Goal: Task Accomplishment & Management: Manage account settings

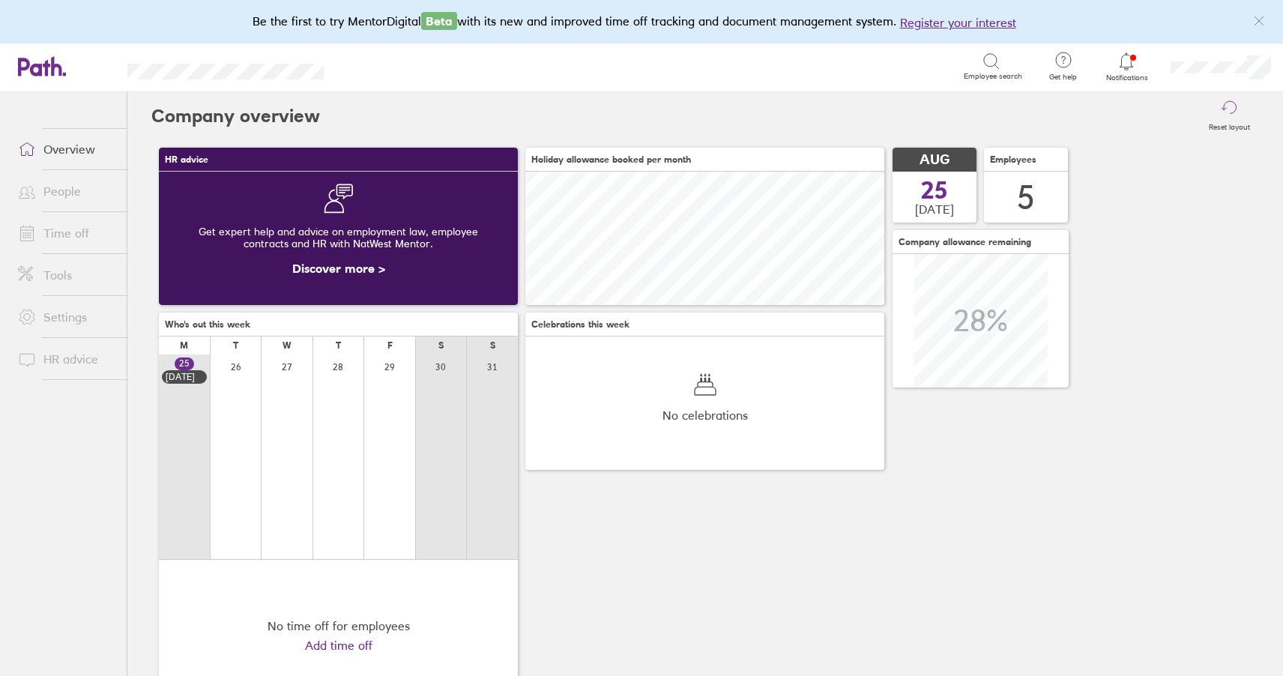
scroll to position [133, 359]
click at [79, 227] on link "Time off" at bounding box center [66, 233] width 121 height 30
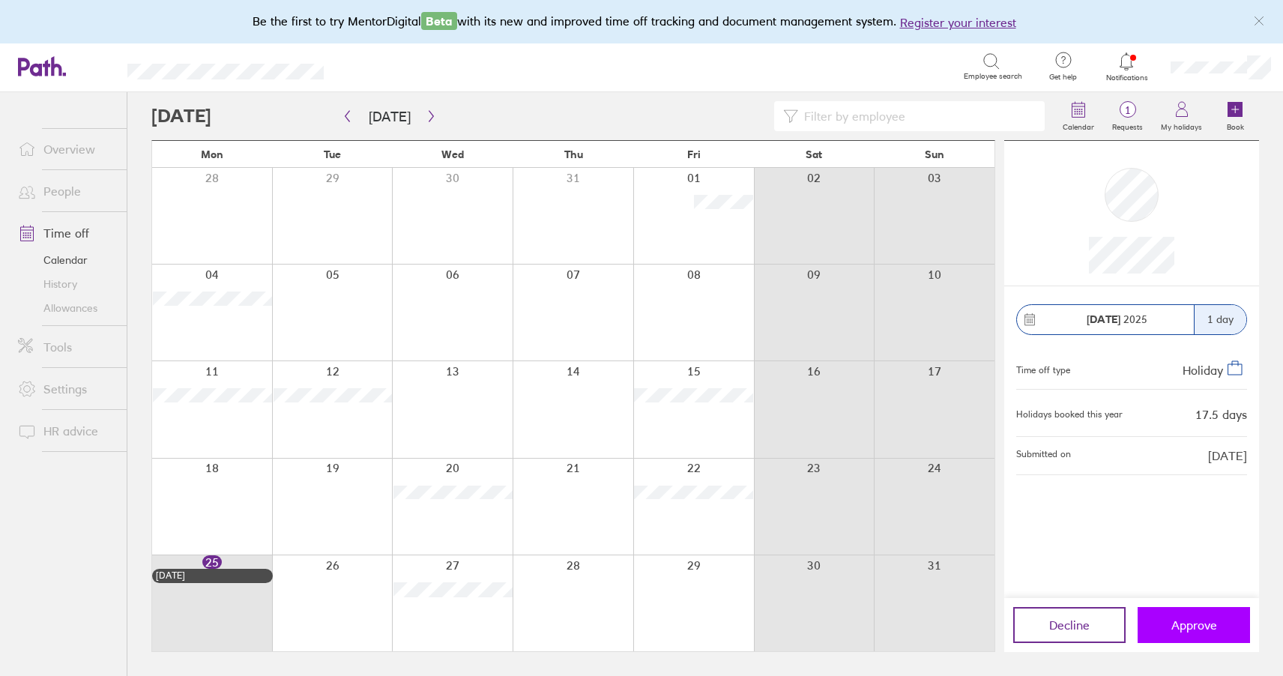
click at [1195, 623] on span "Approve" at bounding box center [1194, 624] width 46 height 13
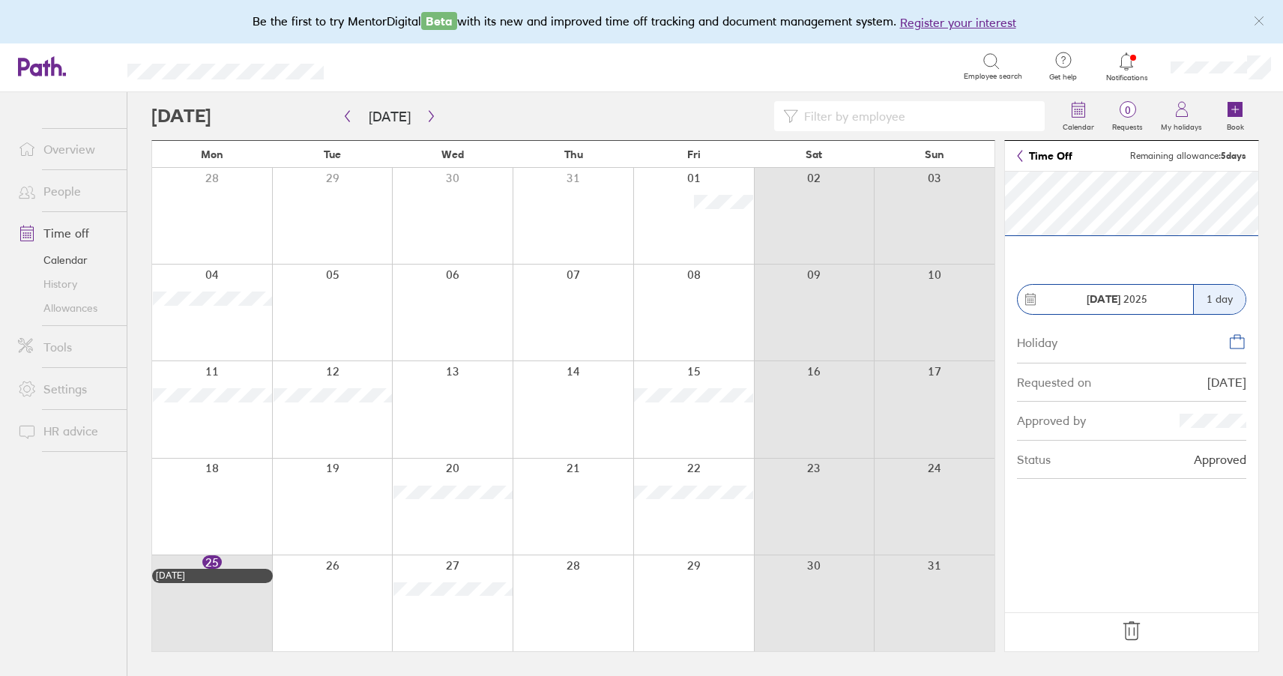
click at [717, 597] on div at bounding box center [693, 603] width 121 height 96
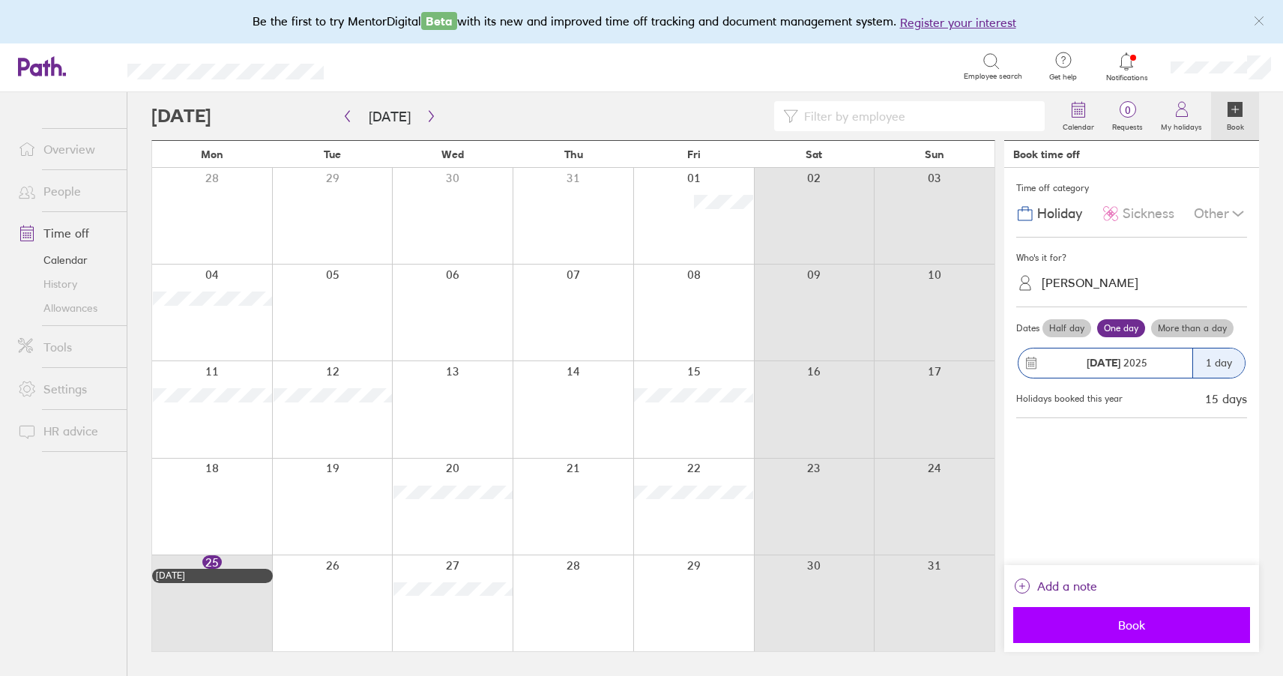
click at [1097, 633] on button "Book" at bounding box center [1131, 625] width 237 height 36
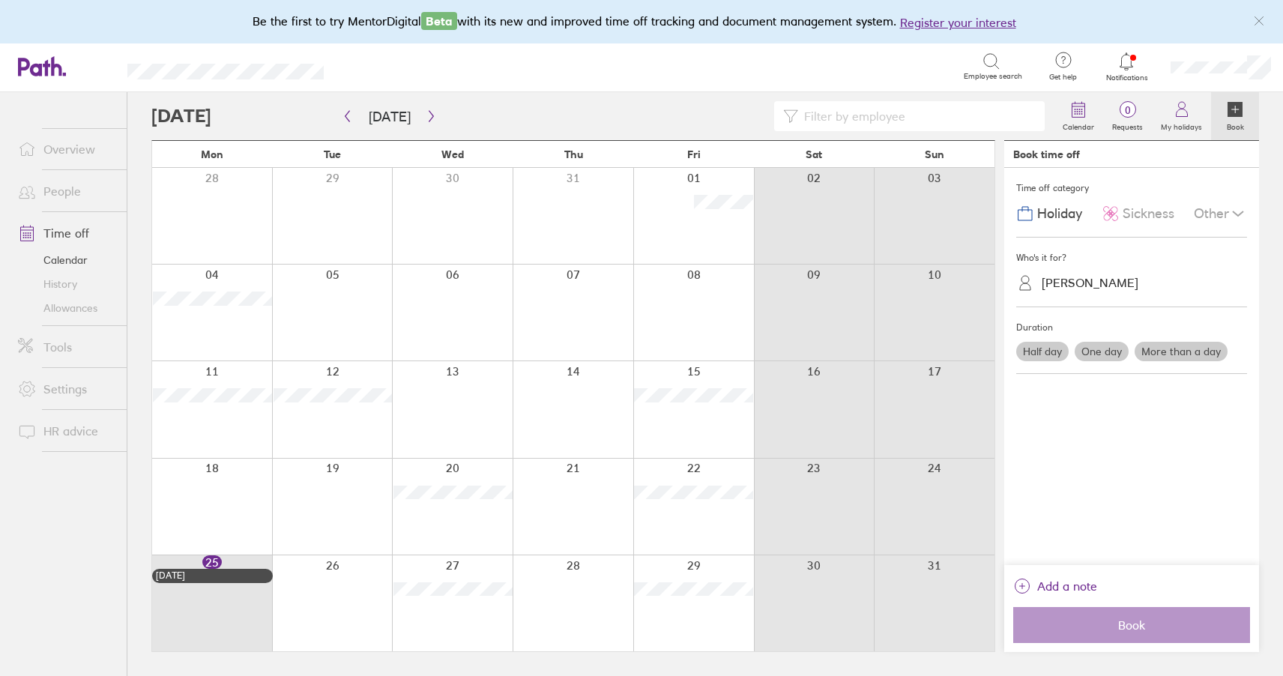
click at [573, 575] on div at bounding box center [573, 603] width 121 height 96
click at [1046, 352] on label "Half day" at bounding box center [1042, 351] width 52 height 19
click at [0, 0] on input "Half day" at bounding box center [0, 0] width 0 height 0
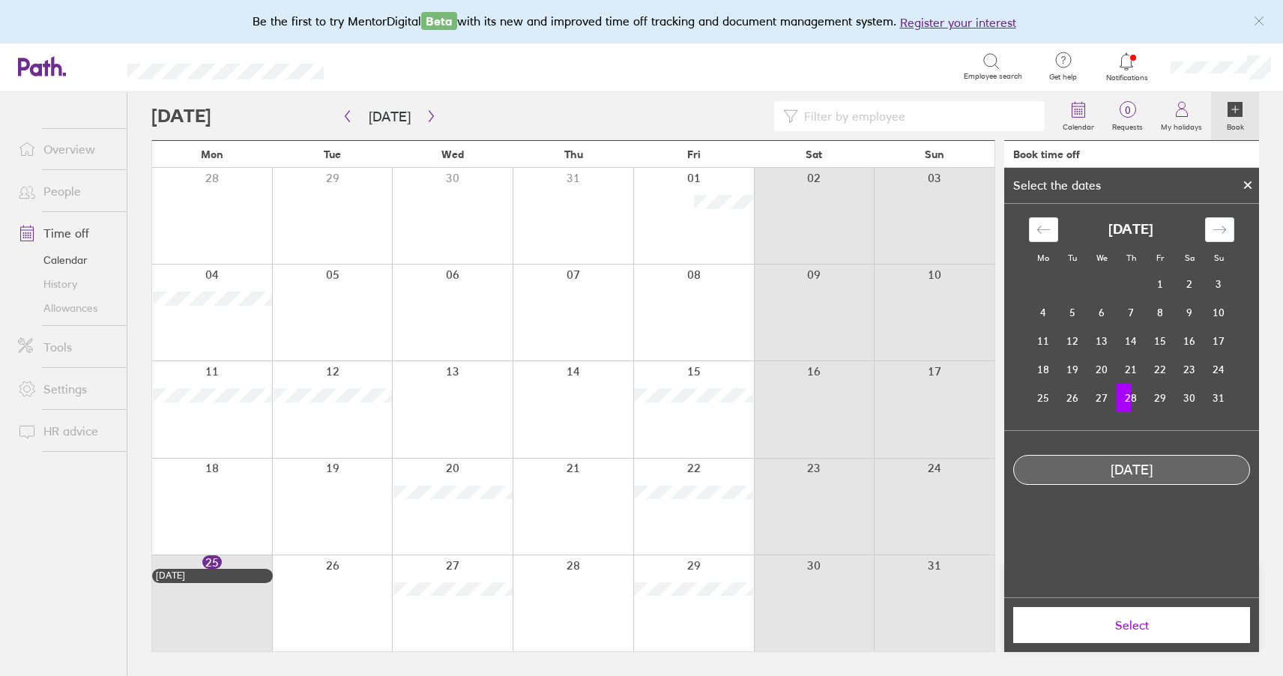
click at [1111, 629] on span "Select" at bounding box center [1132, 624] width 216 height 13
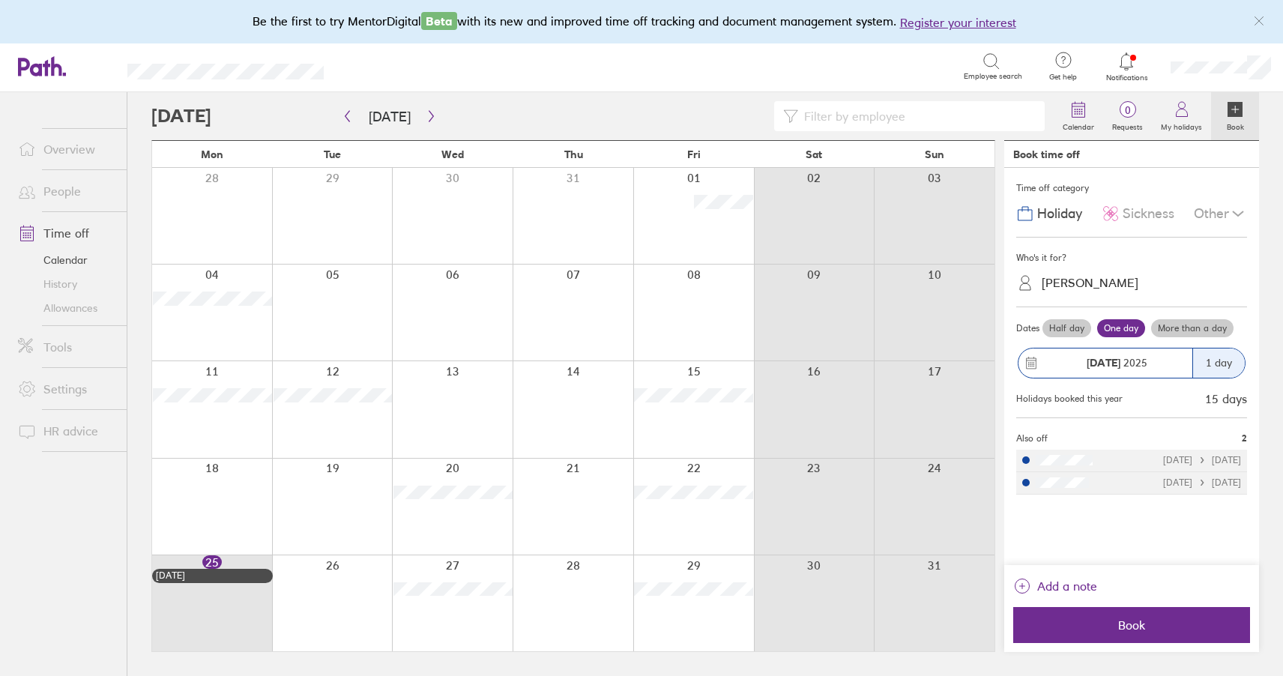
click at [1111, 629] on span "Book" at bounding box center [1132, 624] width 216 height 13
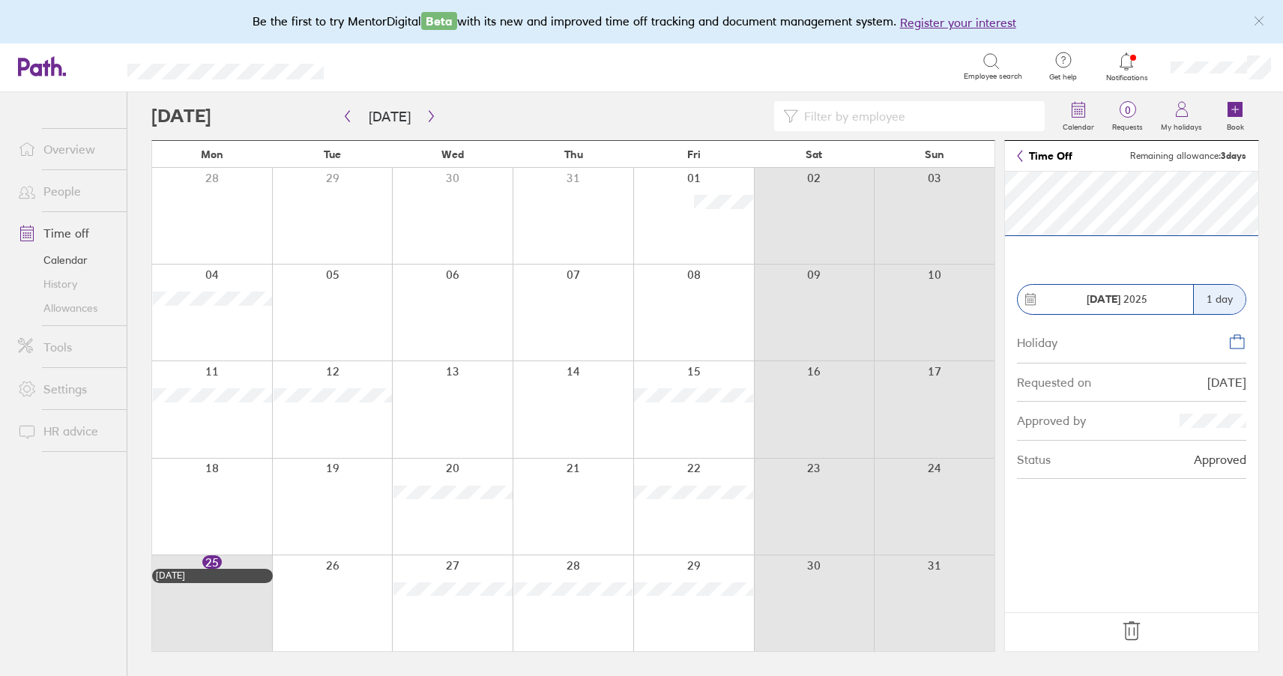
click at [1132, 633] on icon at bounding box center [1132, 631] width 24 height 24
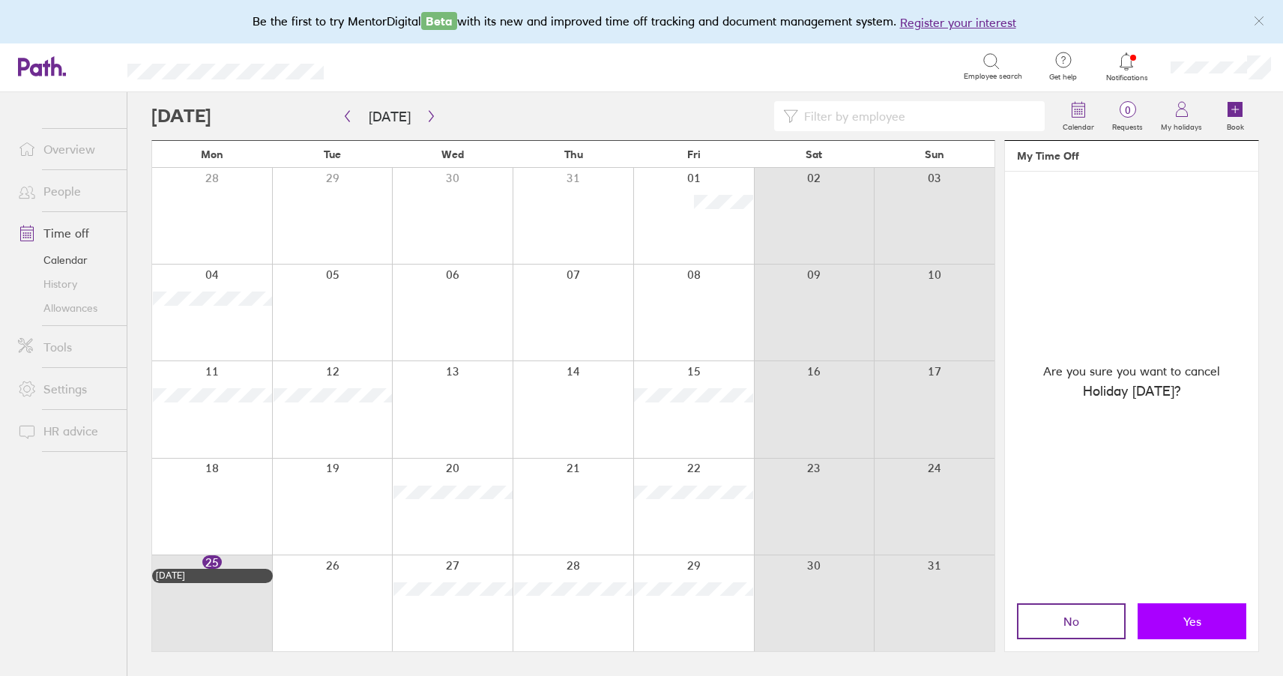
click at [1160, 612] on button "Yes" at bounding box center [1192, 621] width 109 height 36
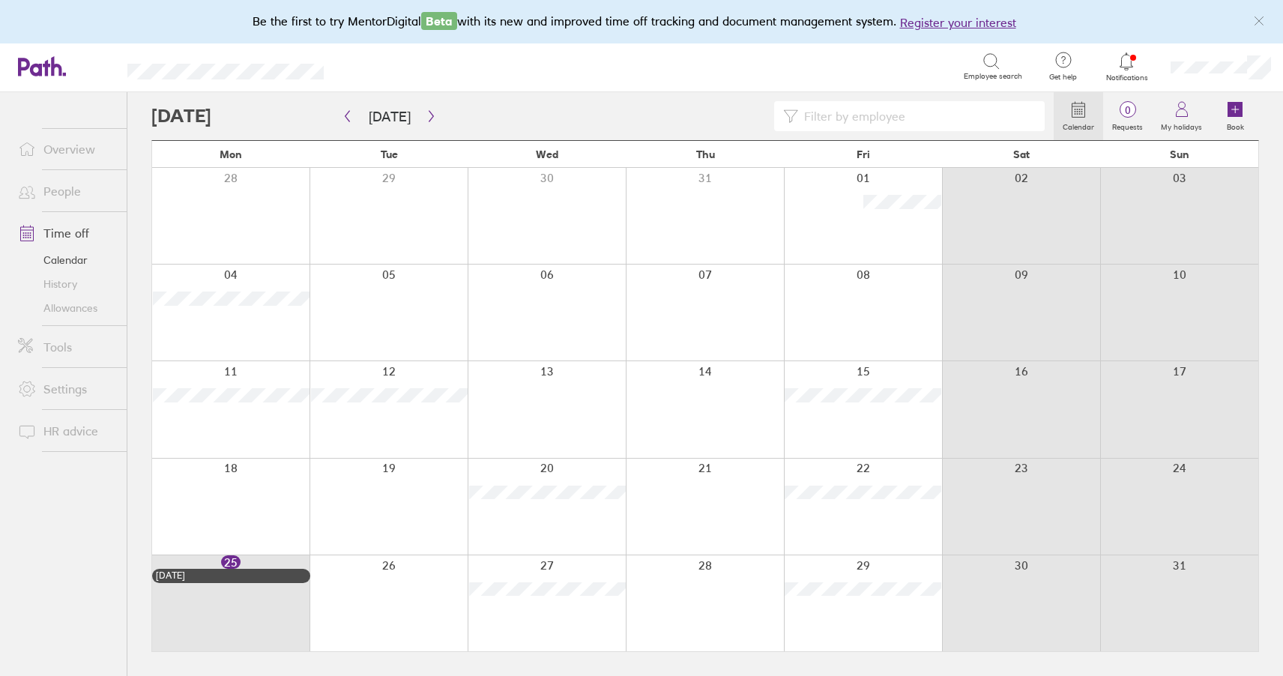
click at [683, 585] on div at bounding box center [705, 603] width 158 height 96
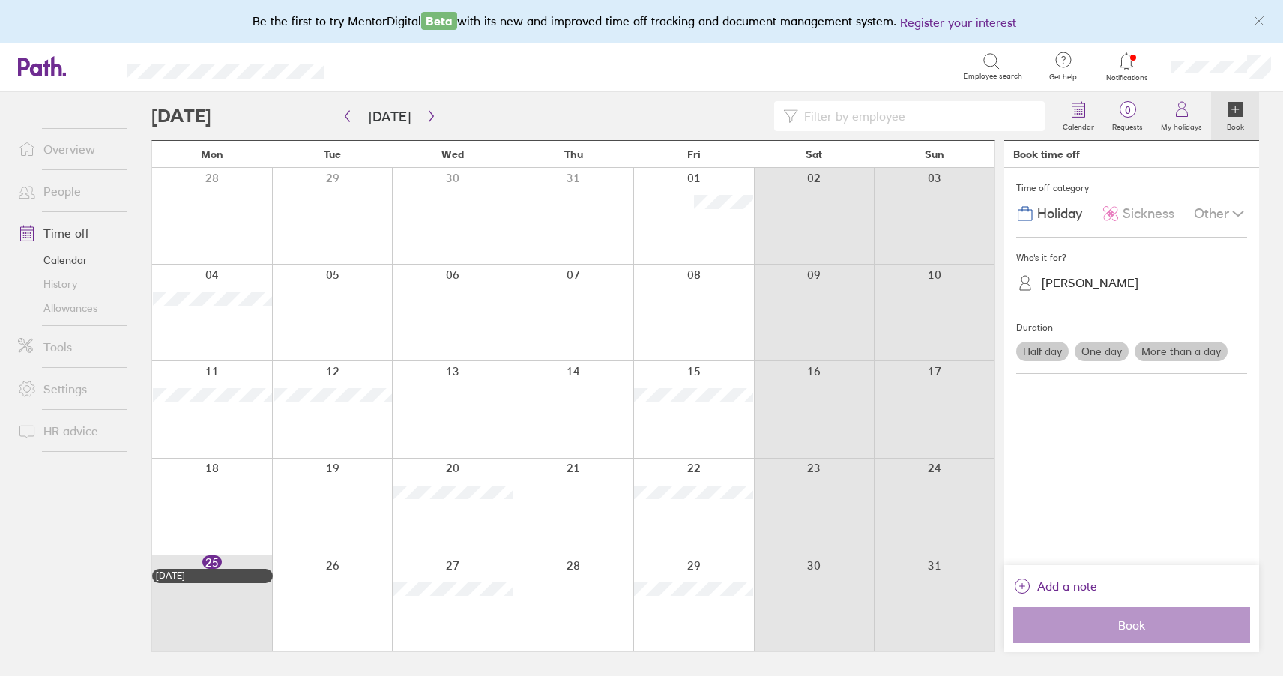
click at [1036, 355] on label "Half day" at bounding box center [1042, 351] width 52 height 19
click at [0, 0] on input "Half day" at bounding box center [0, 0] width 0 height 0
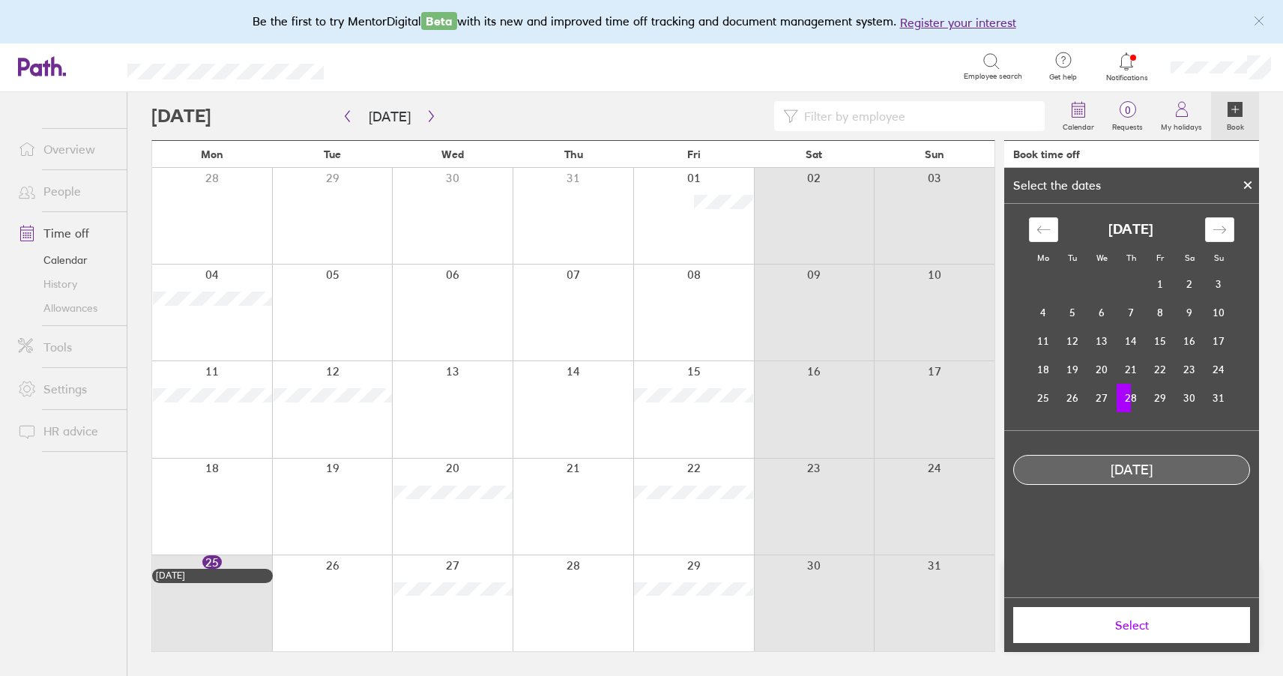
click at [1126, 397] on td "28" at bounding box center [1131, 398] width 29 height 28
click at [1135, 397] on td "28" at bounding box center [1131, 398] width 29 height 28
click at [1115, 648] on div "Select" at bounding box center [1131, 624] width 255 height 55
click at [1115, 637] on button "Select" at bounding box center [1131, 625] width 237 height 36
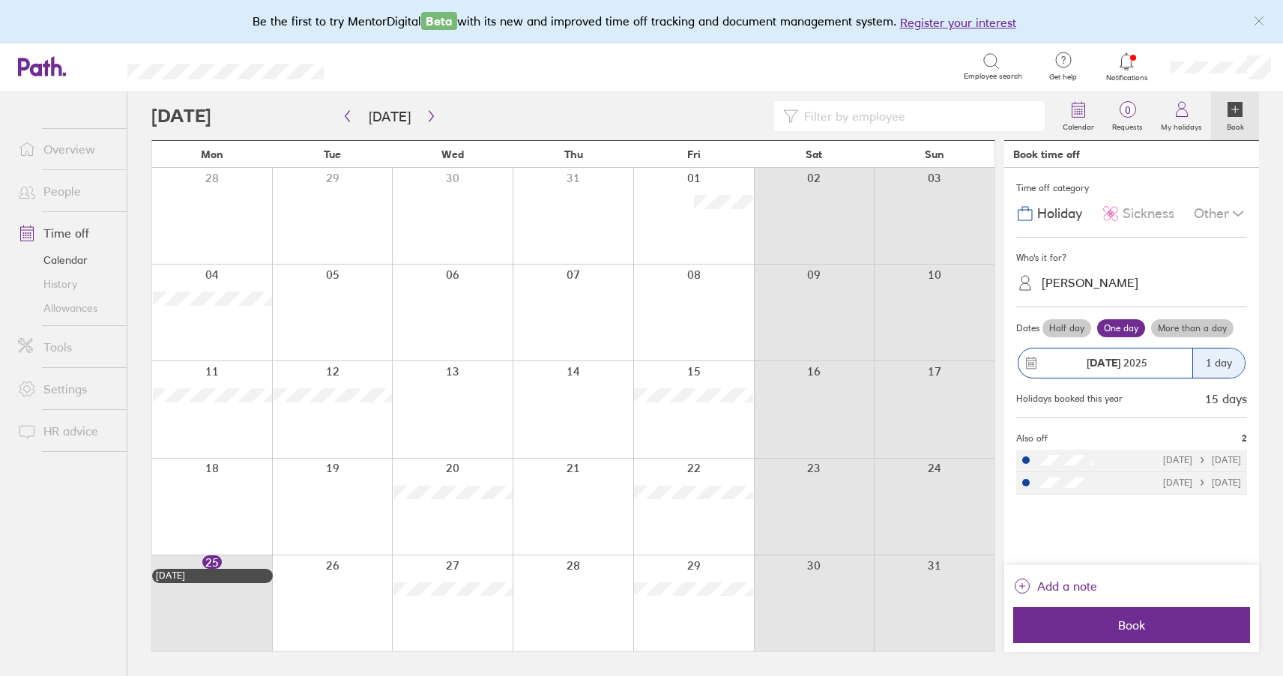
click at [1073, 321] on label "Half day" at bounding box center [1067, 328] width 49 height 18
click at [0, 0] on input "Half day" at bounding box center [0, 0] width 0 height 0
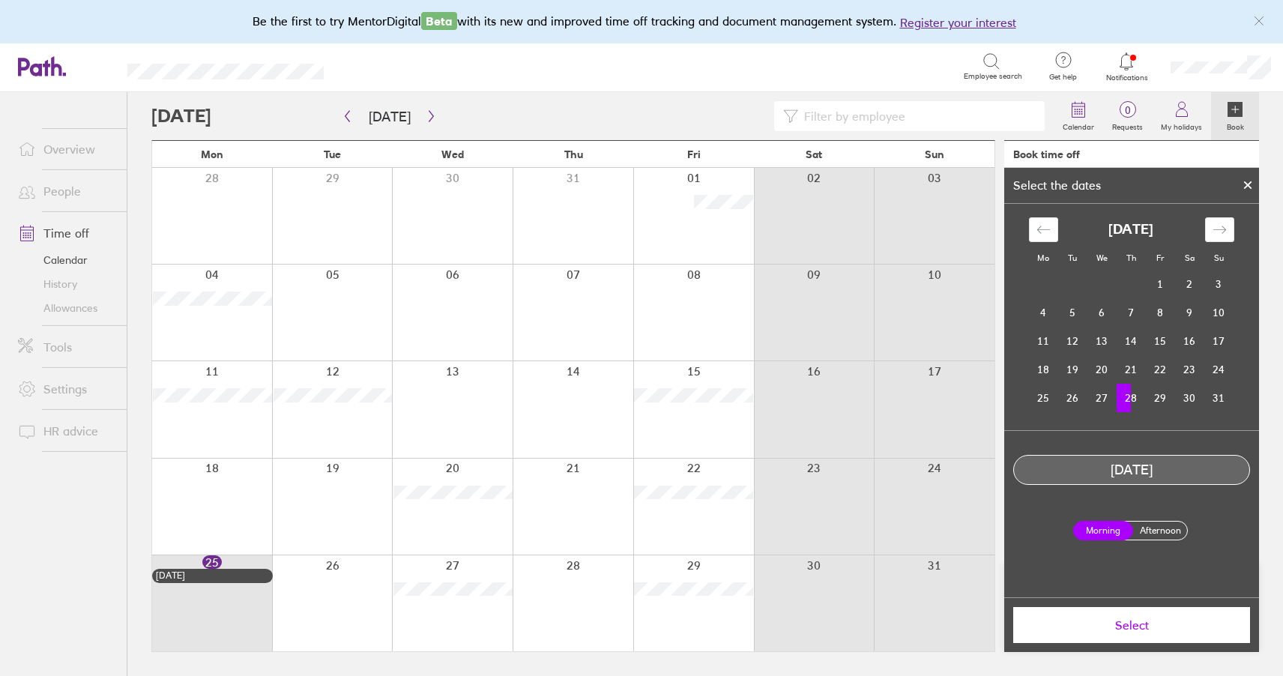
click at [1144, 528] on label "Afternoon" at bounding box center [1160, 531] width 60 height 18
click at [0, 0] on input "Afternoon" at bounding box center [0, 0] width 0 height 0
click at [1110, 531] on label "Morning" at bounding box center [1103, 531] width 60 height 18
click at [0, 0] on input "Morning" at bounding box center [0, 0] width 0 height 0
click at [1131, 624] on span "Select" at bounding box center [1132, 624] width 216 height 13
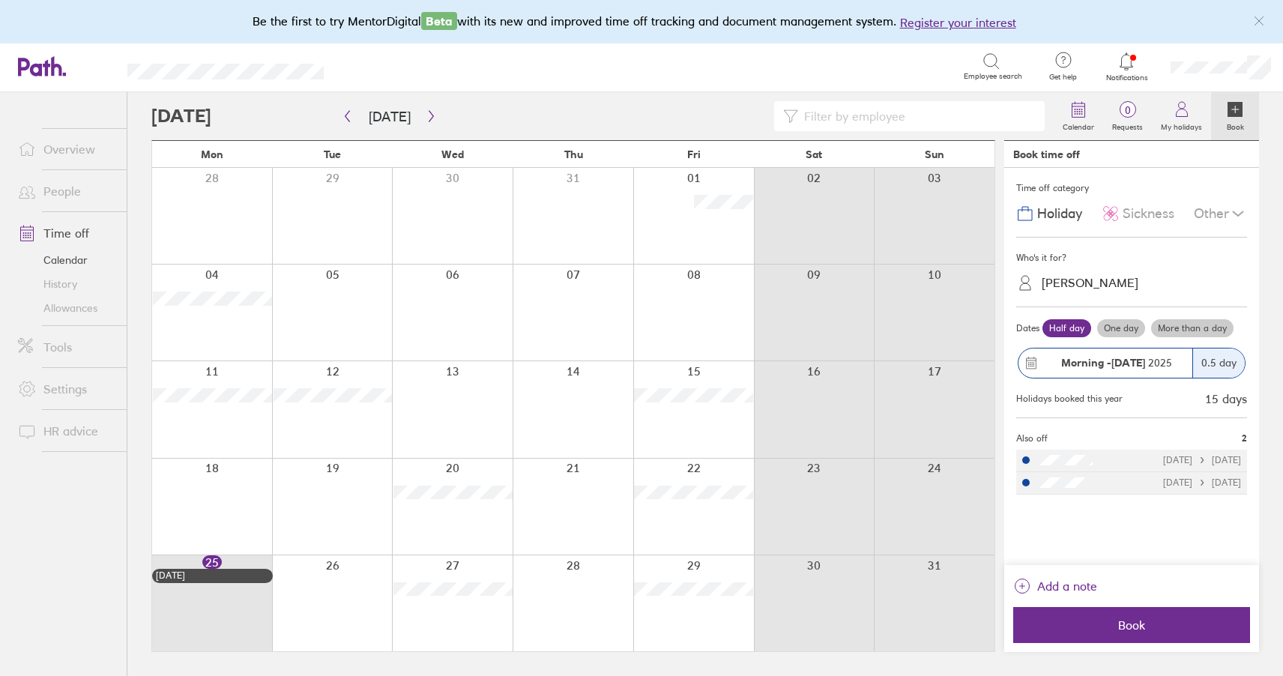
click at [606, 566] on div at bounding box center [573, 603] width 121 height 96
click at [1071, 333] on label "Half day" at bounding box center [1067, 328] width 49 height 18
click at [0, 0] on input "Half day" at bounding box center [0, 0] width 0 height 0
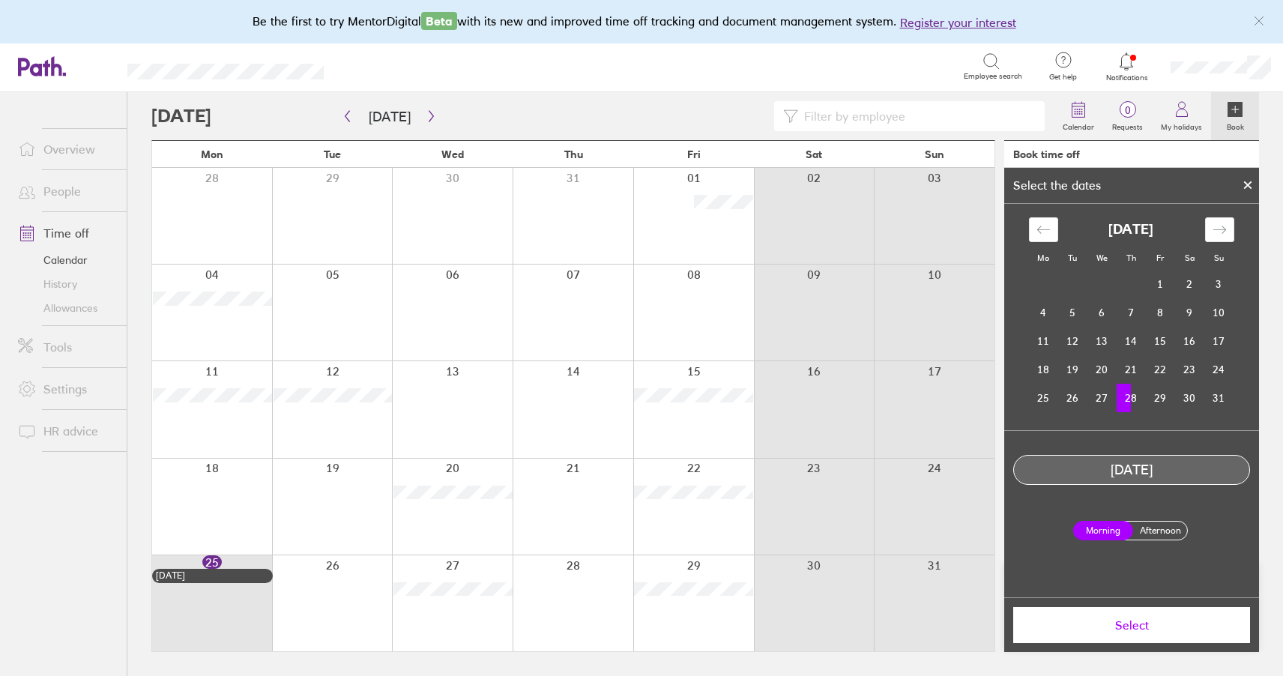
click at [1097, 618] on button "Select" at bounding box center [1131, 625] width 237 height 36
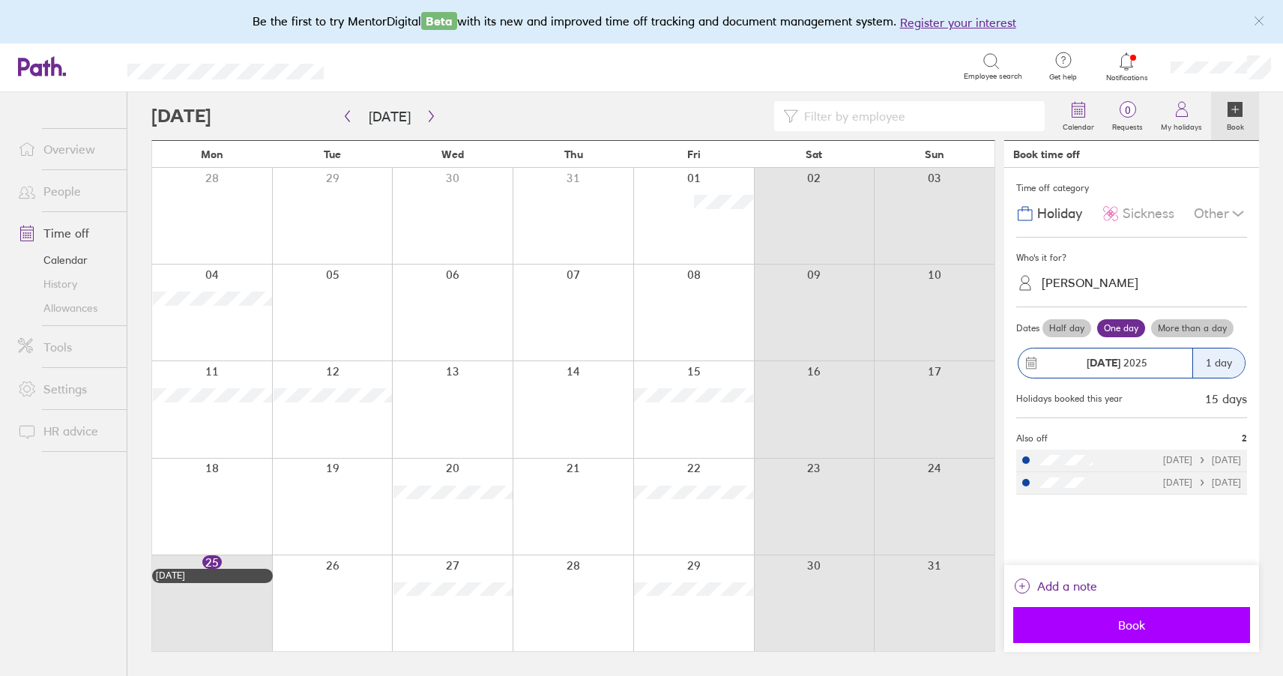
click at [1154, 618] on span "Book" at bounding box center [1132, 624] width 216 height 13
